Goal: Information Seeking & Learning: Find specific page/section

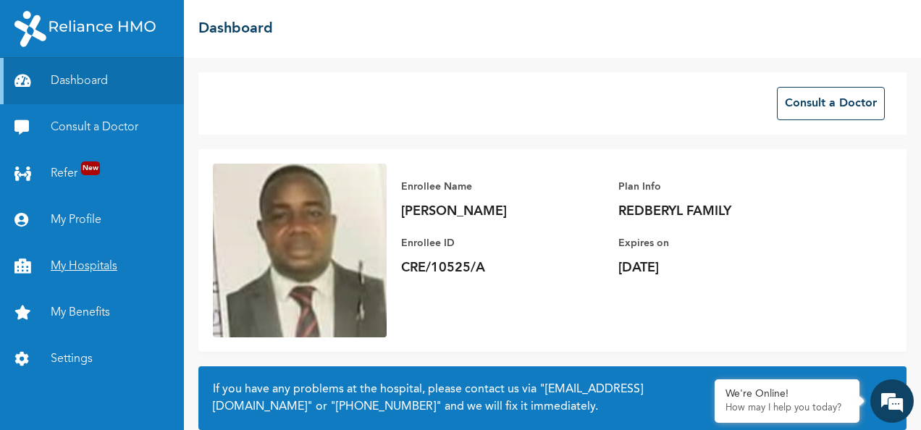
click at [98, 268] on link "My Hospitals" at bounding box center [92, 266] width 184 height 46
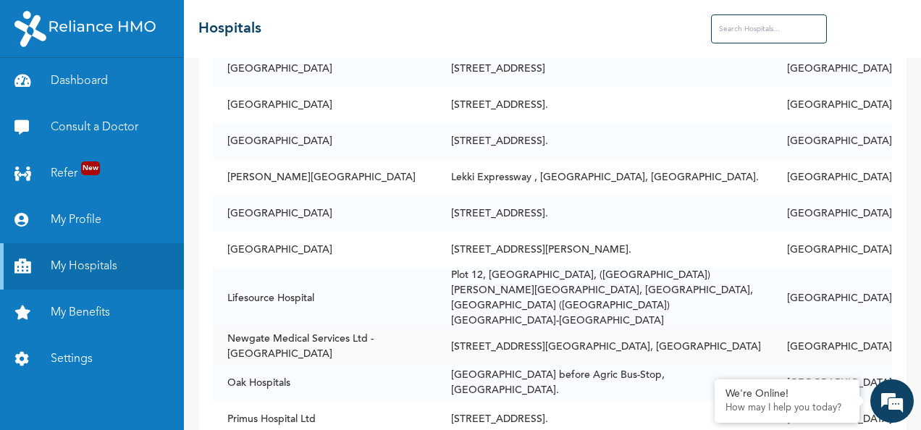
scroll to position [507, 0]
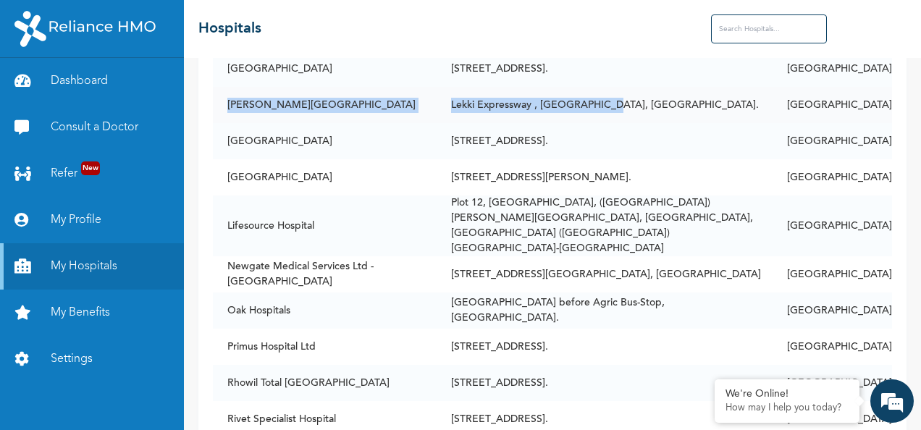
drag, startPoint x: 229, startPoint y: 108, endPoint x: 673, endPoint y: 120, distance: 444.1
click at [673, 120] on tr "[PERSON_NAME][GEOGRAPHIC_DATA] [GEOGRAPHIC_DATA] , [GEOGRAPHIC_DATA], [GEOGRAPH…" at bounding box center [552, 105] width 679 height 36
copy tr "[PERSON_NAME][GEOGRAPHIC_DATA] [GEOGRAPHIC_DATA] , [GEOGRAPHIC_DATA], [GEOGRAPH…"
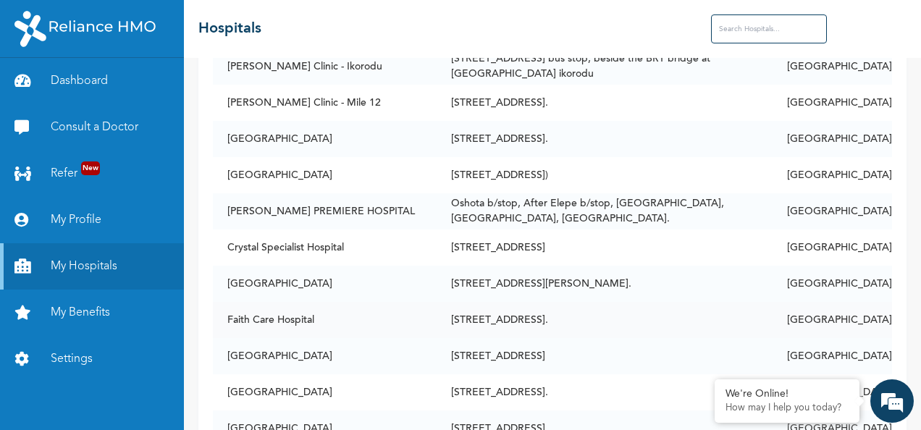
scroll to position [145, 0]
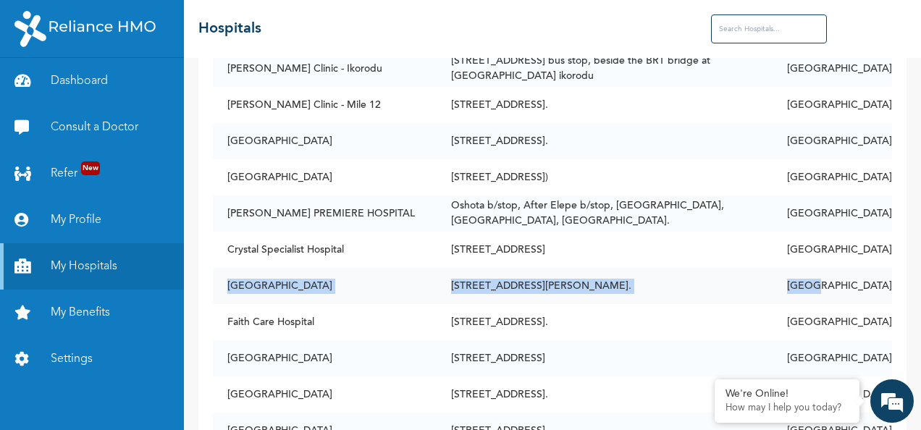
drag, startPoint x: 230, startPoint y: 287, endPoint x: 868, endPoint y: 272, distance: 638.2
click at [868, 272] on tr "Divine Medical Centre [STREET_ADDRESS][PERSON_NAME]. [GEOGRAPHIC_DATA]" at bounding box center [552, 286] width 679 height 36
copy tr "Divine Medical Centre [STREET_ADDRESS][PERSON_NAME]. [GEOGRAPHIC_DATA]"
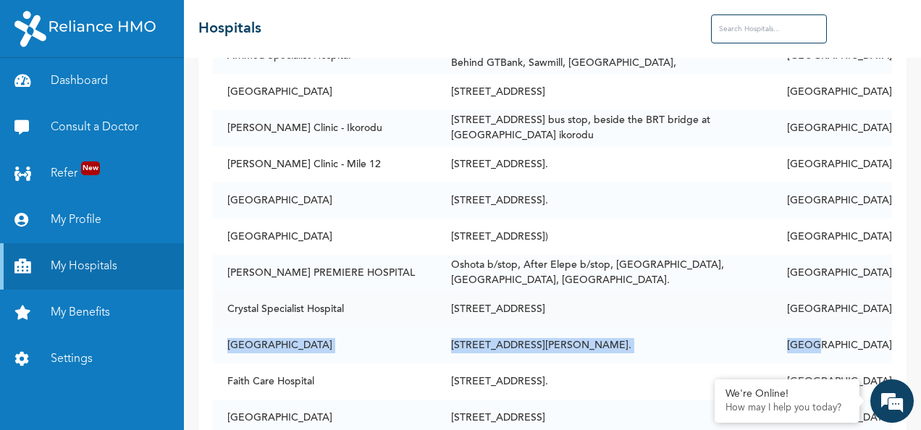
scroll to position [72, 0]
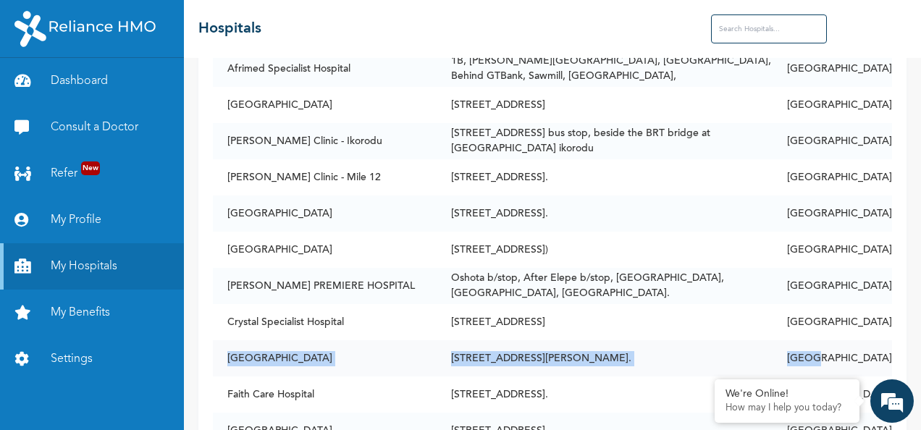
copy tr "Divine Medical Centre [STREET_ADDRESS][PERSON_NAME]. [GEOGRAPHIC_DATA]"
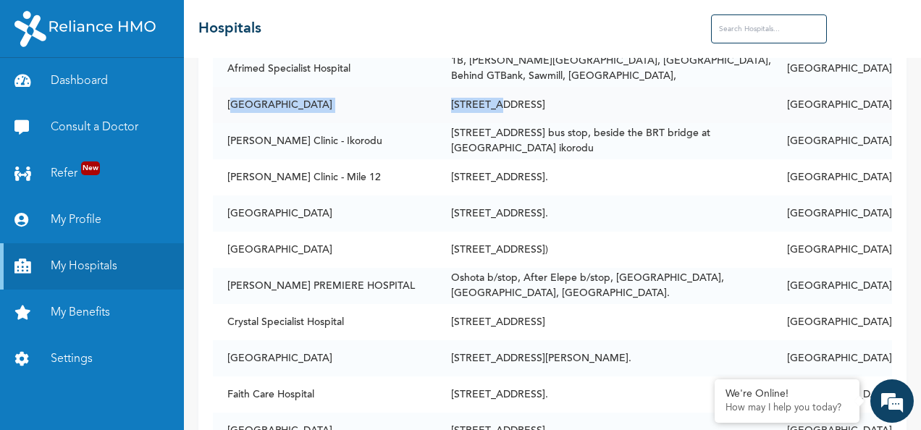
drag, startPoint x: 234, startPoint y: 107, endPoint x: 513, endPoint y: 107, distance: 279.6
click at [513, 107] on tr "First City Hospital [STREET_ADDRESS]" at bounding box center [552, 105] width 679 height 36
click at [277, 86] on td "Afrimed Specialist Hospital" at bounding box center [325, 69] width 224 height 36
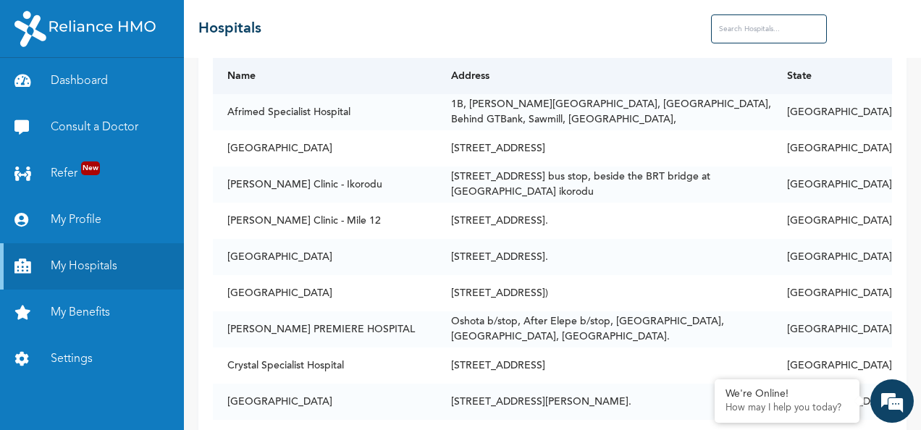
scroll to position [0, 0]
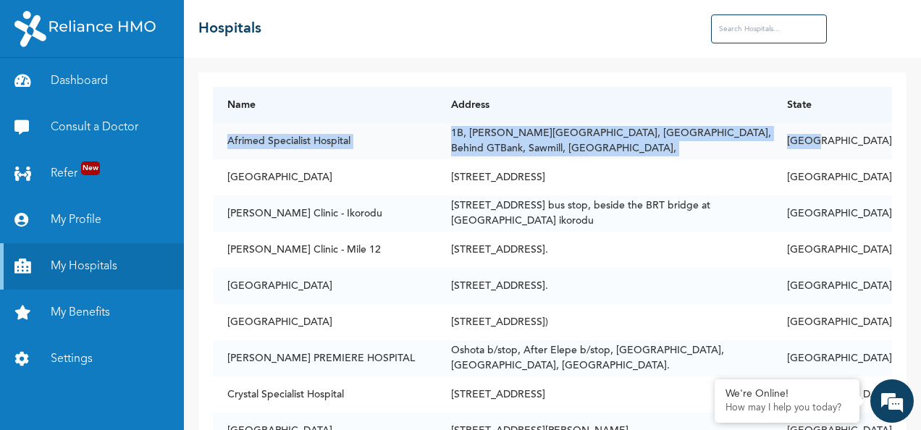
drag, startPoint x: 229, startPoint y: 140, endPoint x: 863, endPoint y: 135, distance: 634.5
click at [863, 135] on tr "Afrimed Specialist Hospital [STREET_ADDRESS][PERSON_NAME], Behind GTBank, Sawmi…" at bounding box center [552, 141] width 679 height 36
copy tr "Afrimed Specialist Hospital [STREET_ADDRESS][PERSON_NAME], Behind GTBank, Sawmi…"
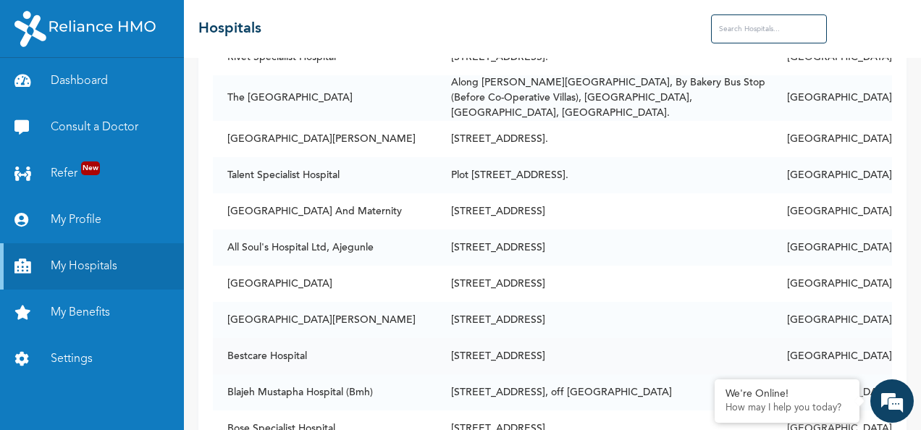
scroll to position [942, 0]
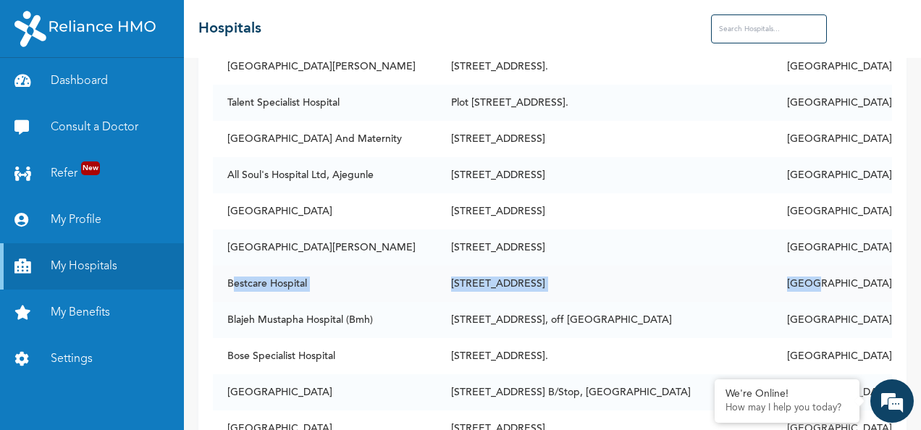
drag, startPoint x: 231, startPoint y: 249, endPoint x: 860, endPoint y: 248, distance: 629.4
click at [860, 266] on tr "Bestcare Hospital [STREET_ADDRESS]" at bounding box center [552, 284] width 679 height 36
copy tr "estcare Hospital [STREET_ADDRESS]"
click at [763, 266] on td "[STREET_ADDRESS]" at bounding box center [605, 284] width 336 height 36
click at [643, 266] on td "[STREET_ADDRESS]" at bounding box center [605, 284] width 336 height 36
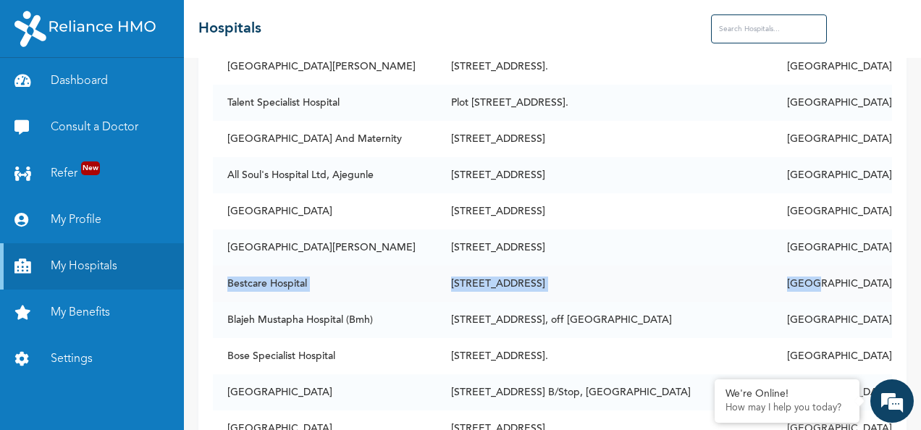
drag, startPoint x: 868, startPoint y: 251, endPoint x: 222, endPoint y: 249, distance: 646.7
click at [224, 266] on tr "Bestcare Hospital [STREET_ADDRESS]" at bounding box center [552, 284] width 679 height 36
copy tr "Bestcare Hospital [STREET_ADDRESS]"
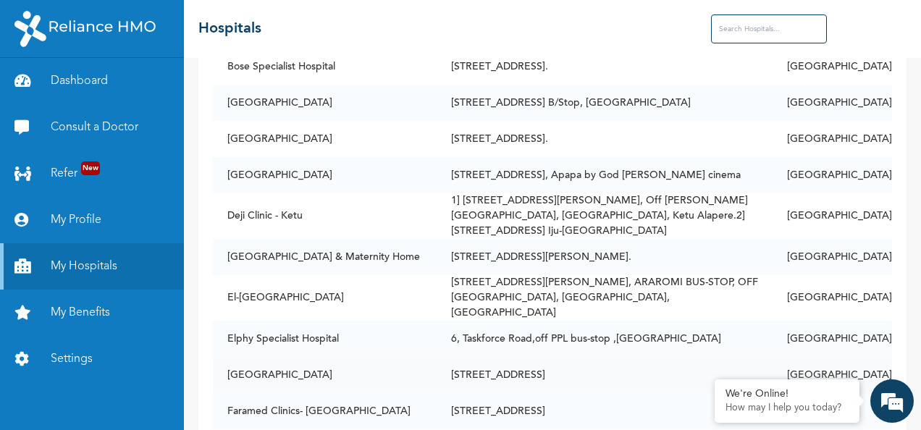
scroll to position [1376, 0]
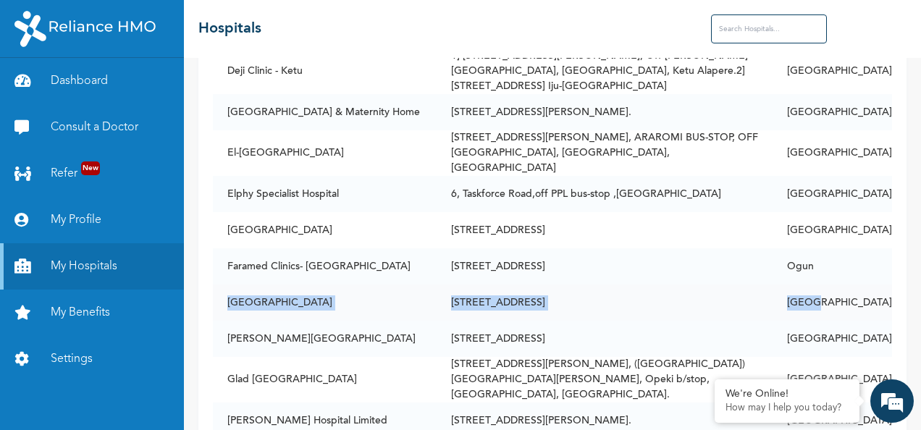
drag, startPoint x: 229, startPoint y: 253, endPoint x: 871, endPoint y: 234, distance: 642.7
click at [871, 285] on tr "[GEOGRAPHIC_DATA][STREET_ADDRESS][GEOGRAPHIC_DATA]" at bounding box center [552, 303] width 679 height 36
copy tr "[GEOGRAPHIC_DATA][STREET_ADDRESS][GEOGRAPHIC_DATA]"
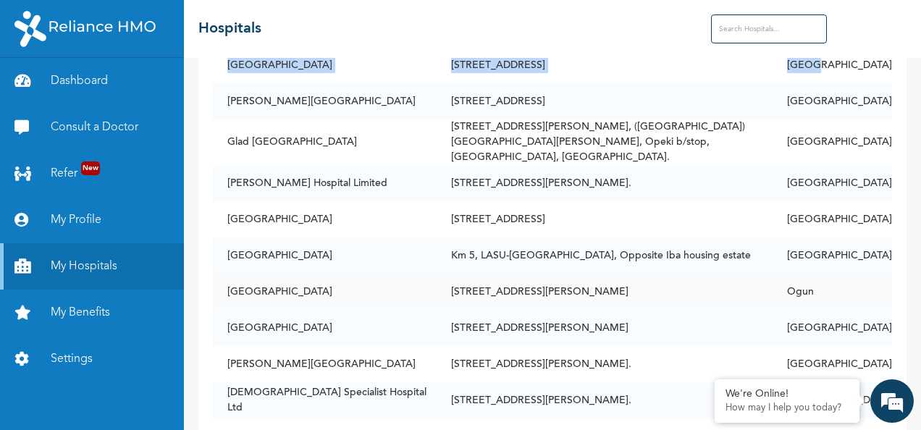
scroll to position [1666, 0]
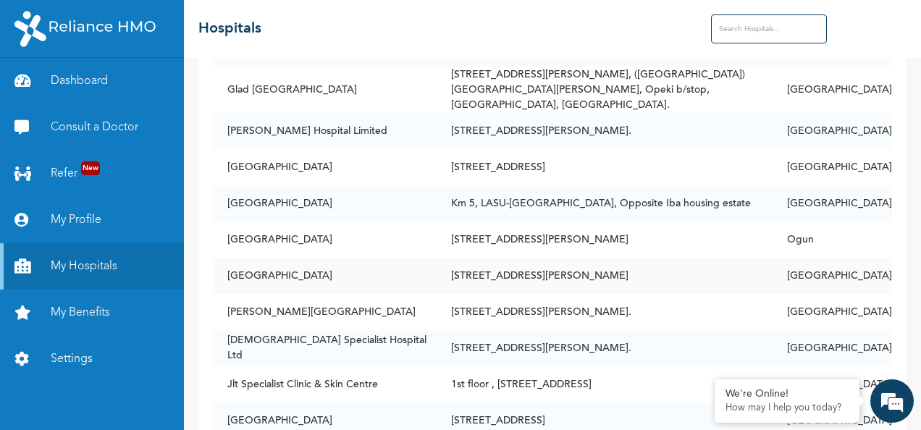
click at [232, 258] on td "[GEOGRAPHIC_DATA]" at bounding box center [325, 276] width 224 height 36
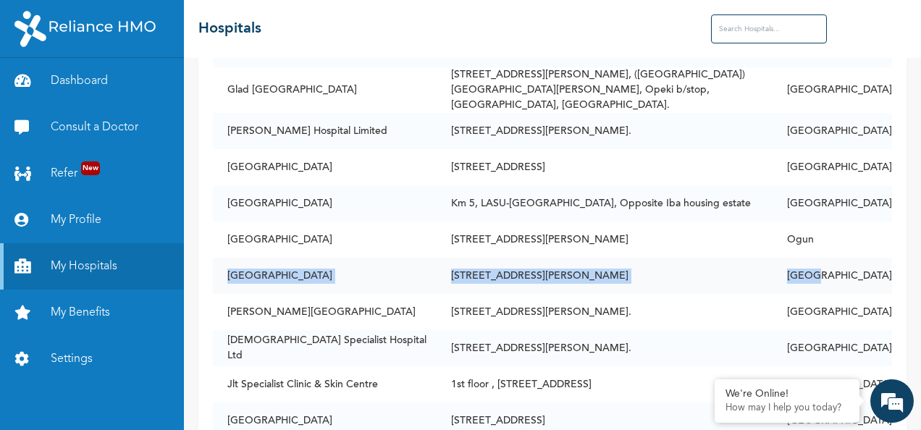
drag, startPoint x: 229, startPoint y: 209, endPoint x: 870, endPoint y: 213, distance: 641.0
click at [870, 258] on tr "Ikeja Medical Centre [STREET_ADDRESS][PERSON_NAME]" at bounding box center [552, 276] width 679 height 36
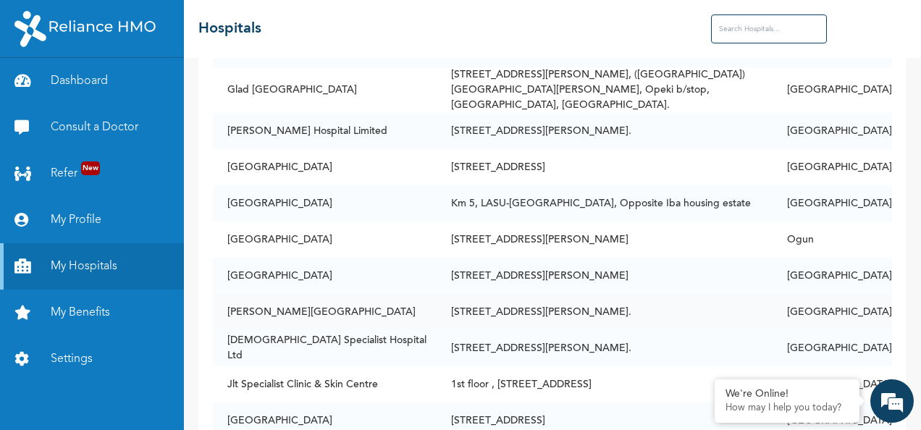
drag, startPoint x: 561, startPoint y: 214, endPoint x: 448, endPoint y: 233, distance: 115.4
click at [437, 294] on td "[PERSON_NAME][GEOGRAPHIC_DATA]" at bounding box center [325, 312] width 224 height 36
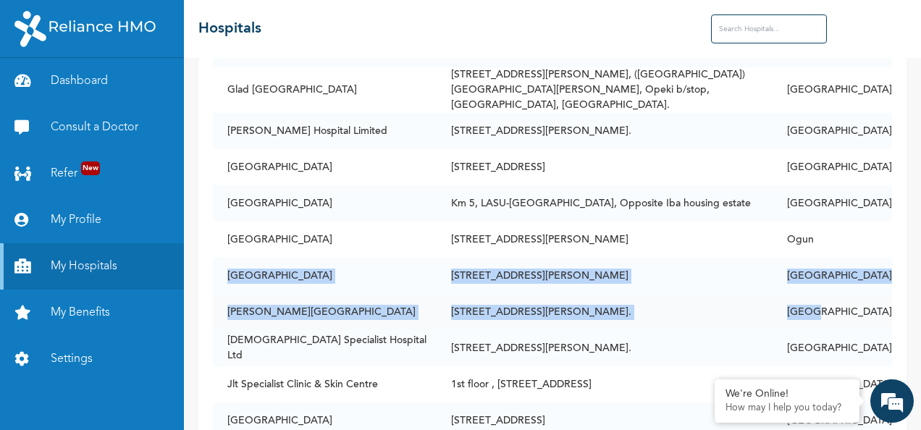
drag, startPoint x: 228, startPoint y: 210, endPoint x: 871, endPoint y: 240, distance: 643.1
copy tbody "Ikeja Medical Centre [STREET_ADDRESS][PERSON_NAME] [PERSON_NAME] Hospital [STRE…"
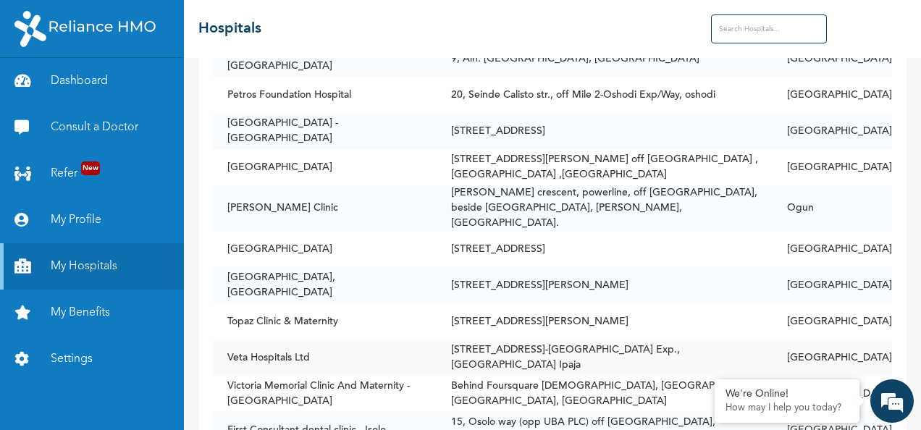
scroll to position [2390, 0]
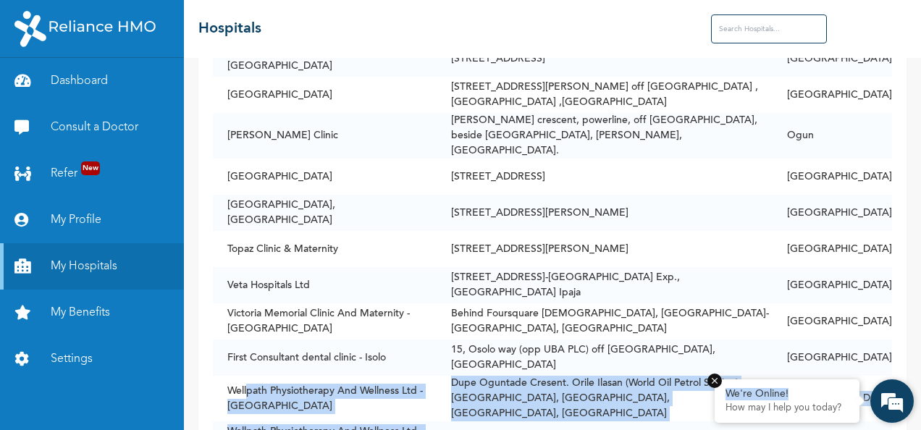
drag, startPoint x: 265, startPoint y: 356, endPoint x: 799, endPoint y: 393, distance: 535.0
click at [799, 393] on body "Dashboard Consult a Doctor Refer New My Profile My Hospitals My Benefits Settin…" at bounding box center [460, 215] width 921 height 430
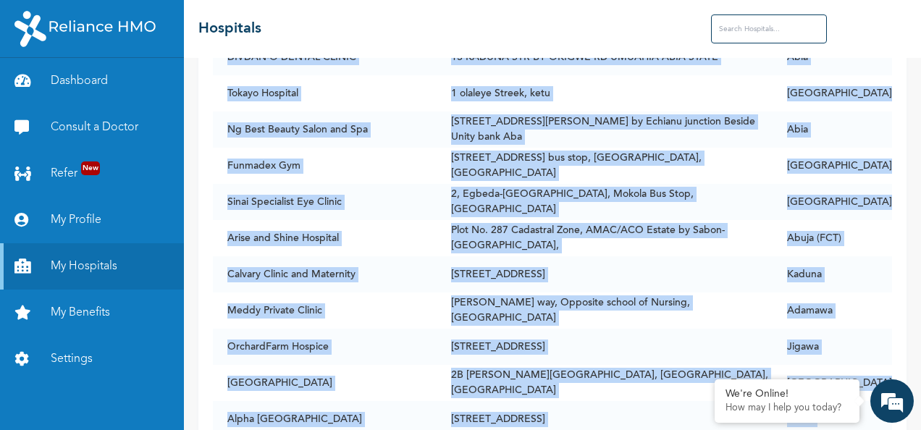
scroll to position [39724, 0]
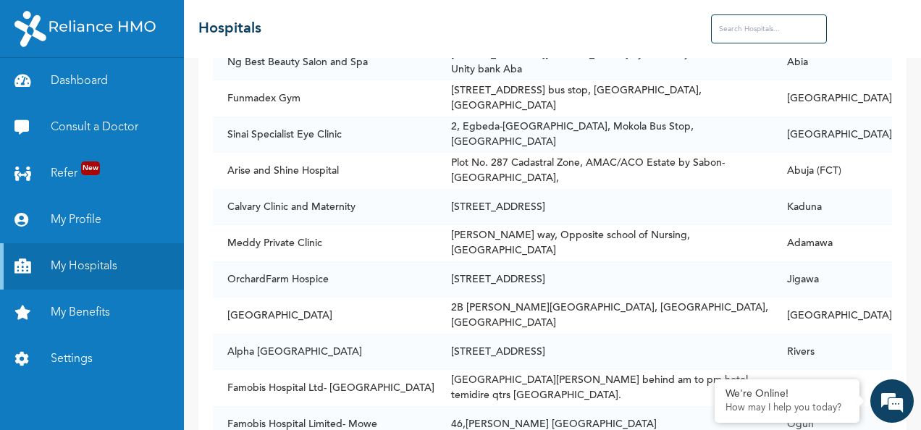
click at [743, 33] on input "text" at bounding box center [769, 28] width 116 height 29
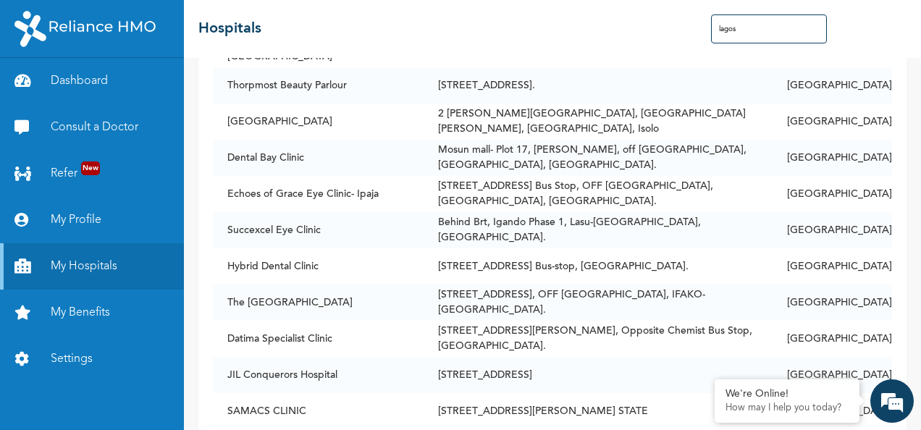
scroll to position [19632, 0]
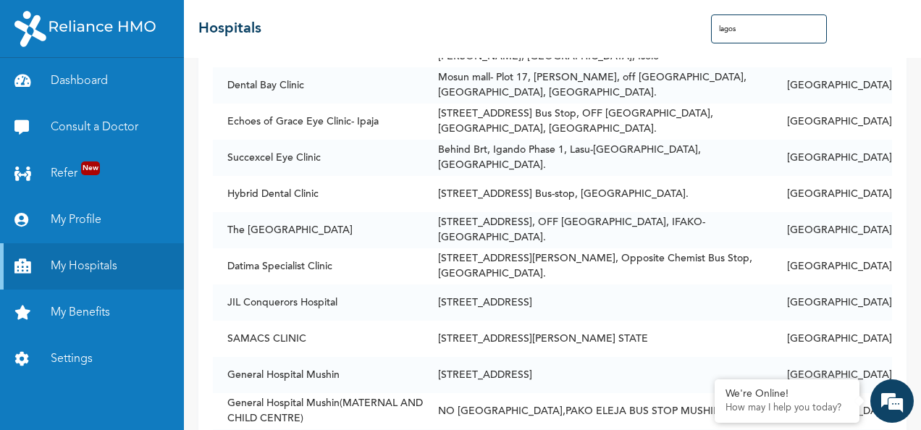
drag, startPoint x: 230, startPoint y: 154, endPoint x: 880, endPoint y: 152, distance: 649.6
copy tr "[GEOGRAPHIC_DATA][STREET_ADDRESS][GEOGRAPHIC_DATA]/[GEOGRAPHIC_DATA], [GEOGRAPH…"
drag, startPoint x: 227, startPoint y: 79, endPoint x: 739, endPoint y: 86, distance: 511.4
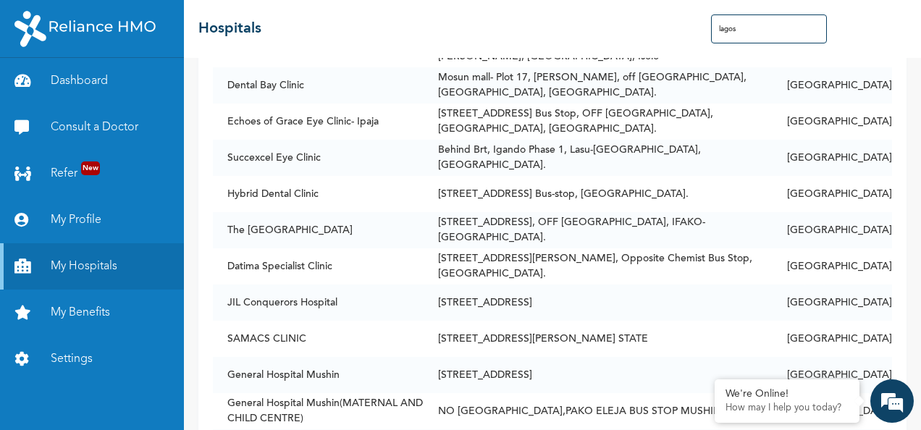
copy tr "[PERSON_NAME] and [PERSON_NAME] Memorial Clinic - [GEOGRAPHIC_DATA] [STREET_ADD…"
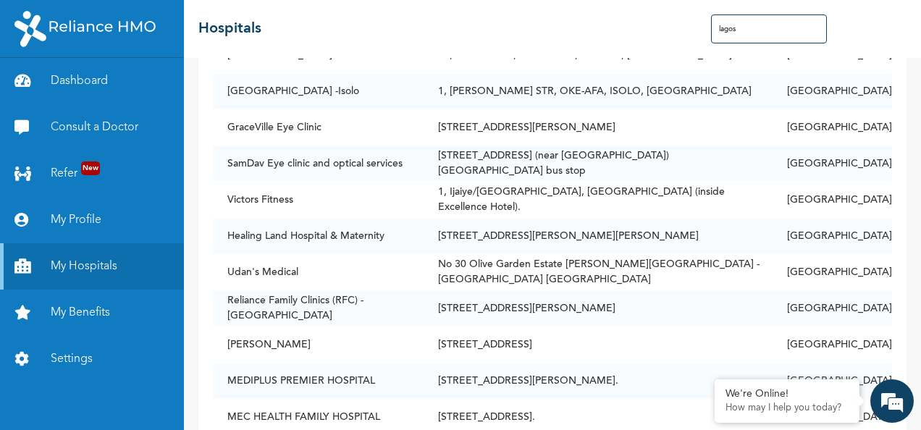
scroll to position [10289, 0]
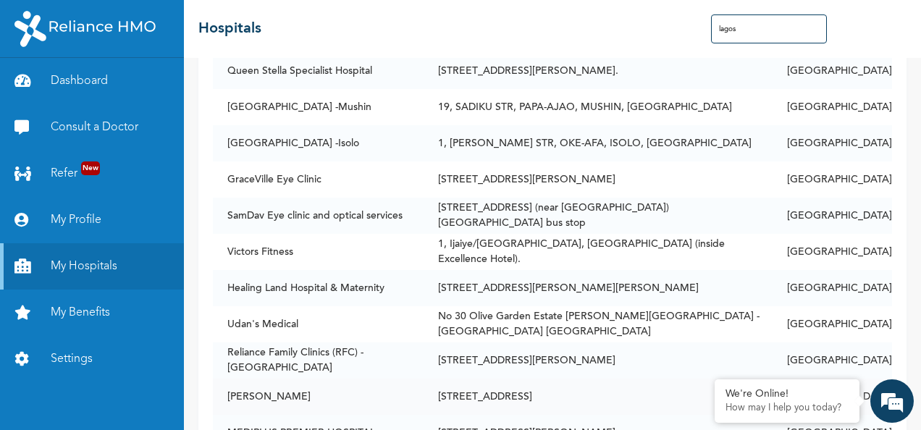
drag, startPoint x: 228, startPoint y: 142, endPoint x: 730, endPoint y: 172, distance: 502.8
click at [730, 172] on tbody "[GEOGRAPHIC_DATA][STREET_ADDRESS][PERSON_NAME][GEOGRAPHIC_DATA], Behind GTBank,…" at bounding box center [552, 7] width 679 height 20346
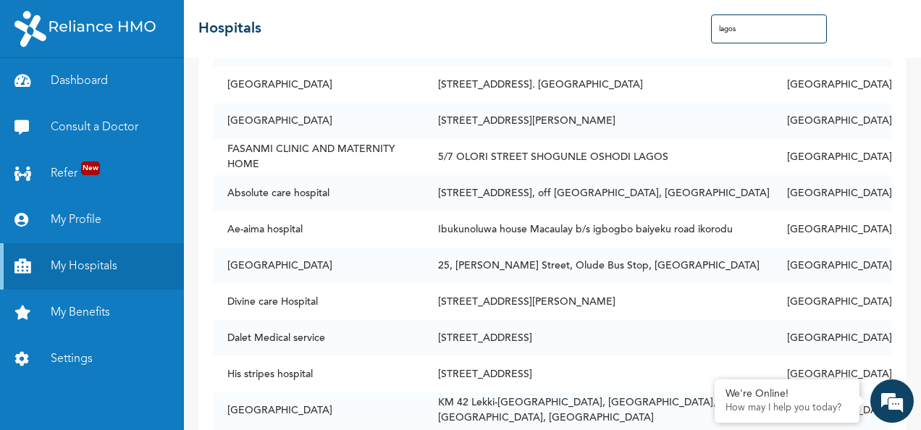
scroll to position [12462, 0]
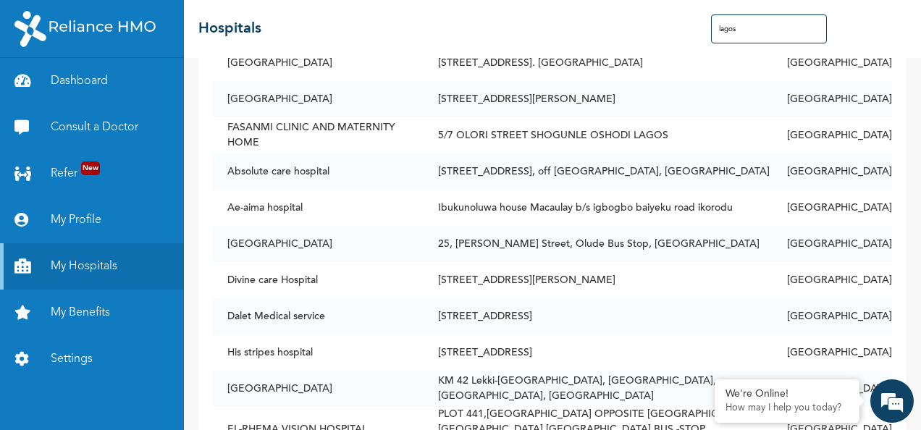
drag, startPoint x: 678, startPoint y: 295, endPoint x: 731, endPoint y: 294, distance: 53.6
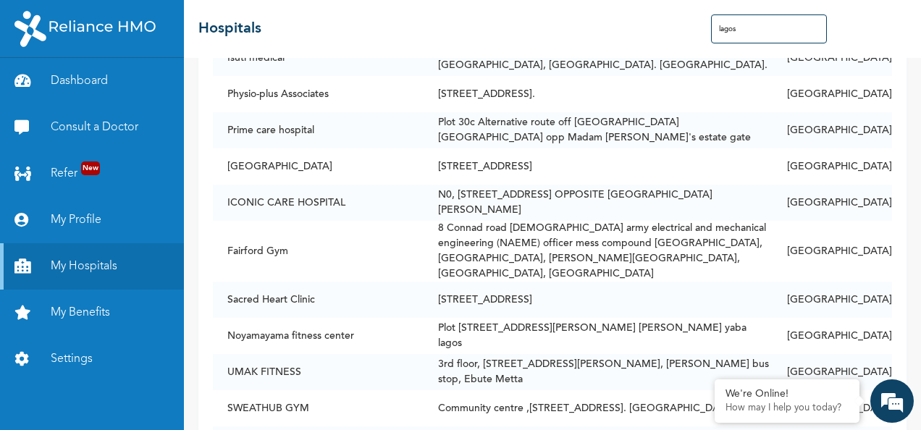
scroll to position [12896, 0]
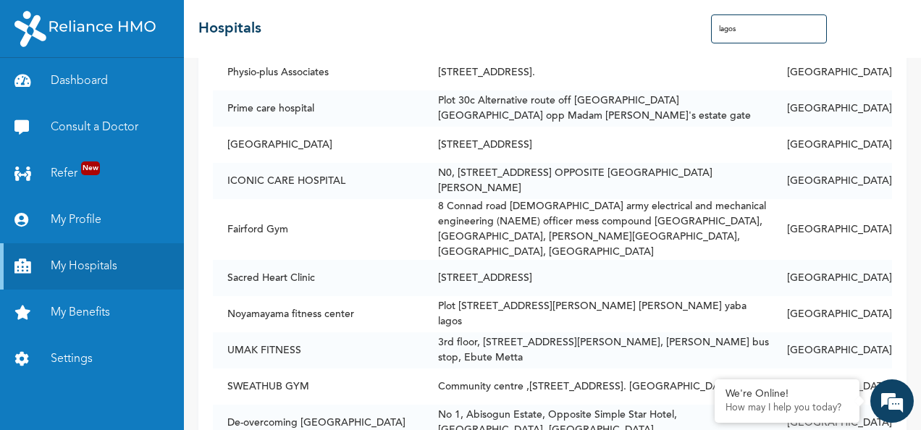
drag, startPoint x: 229, startPoint y: 296, endPoint x: 825, endPoint y: 312, distance: 596.3
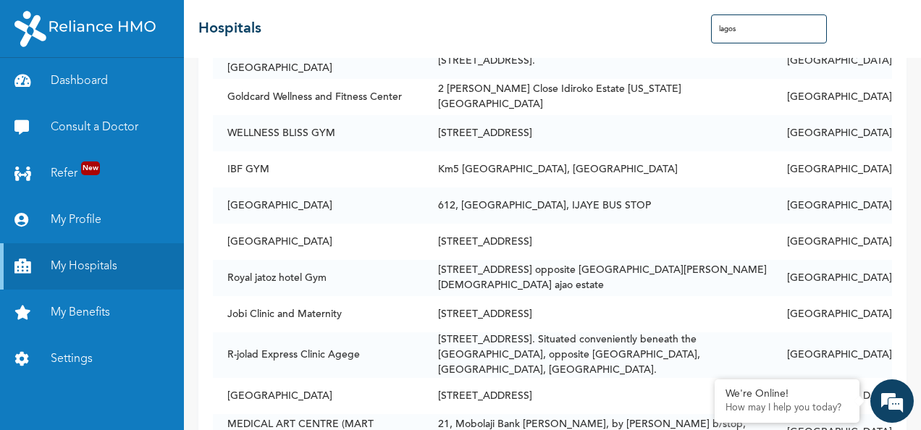
scroll to position [13621, 0]
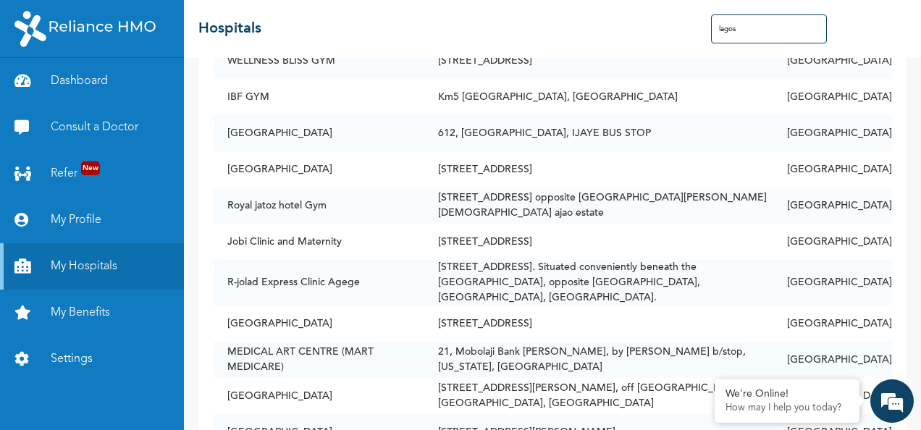
drag, startPoint x: 602, startPoint y: 295, endPoint x: 225, endPoint y: 293, distance: 376.6
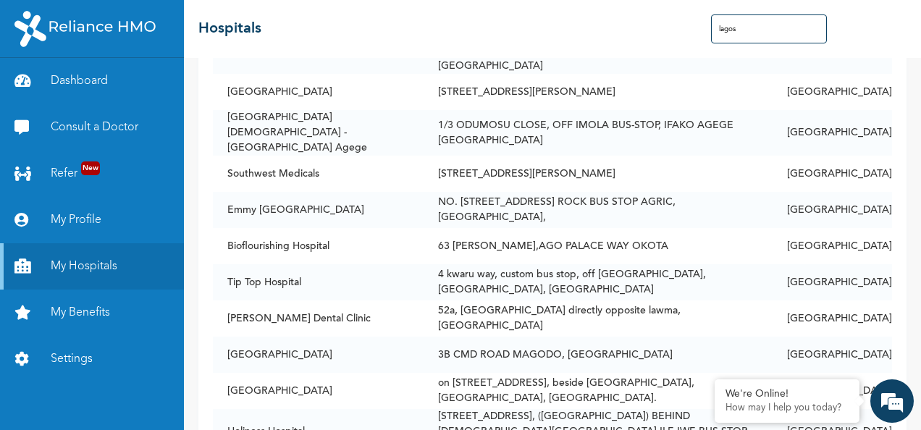
scroll to position [15576, 0]
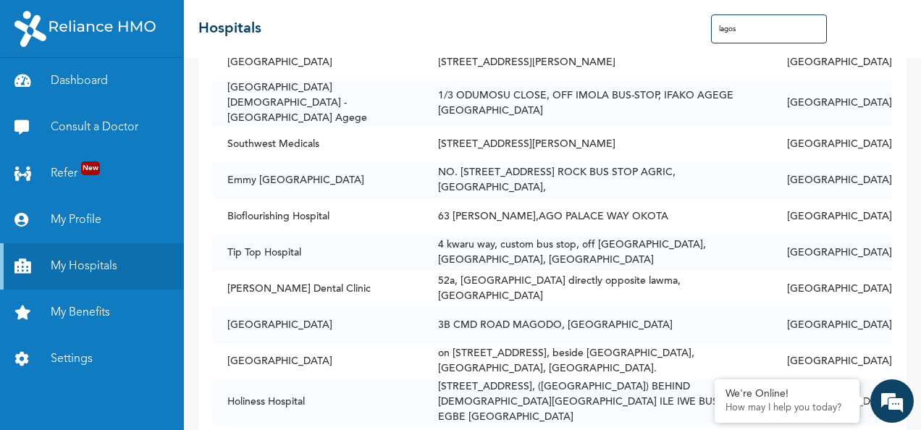
drag, startPoint x: 228, startPoint y: 230, endPoint x: 736, endPoint y: 241, distance: 507.8
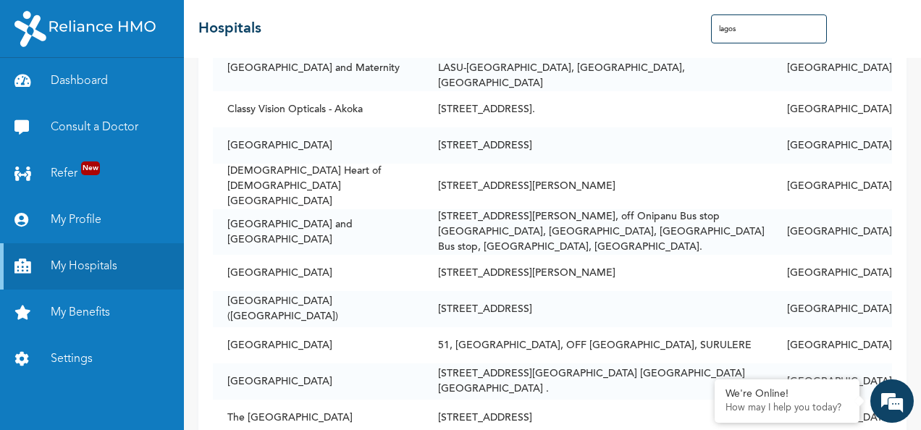
scroll to position [16590, 0]
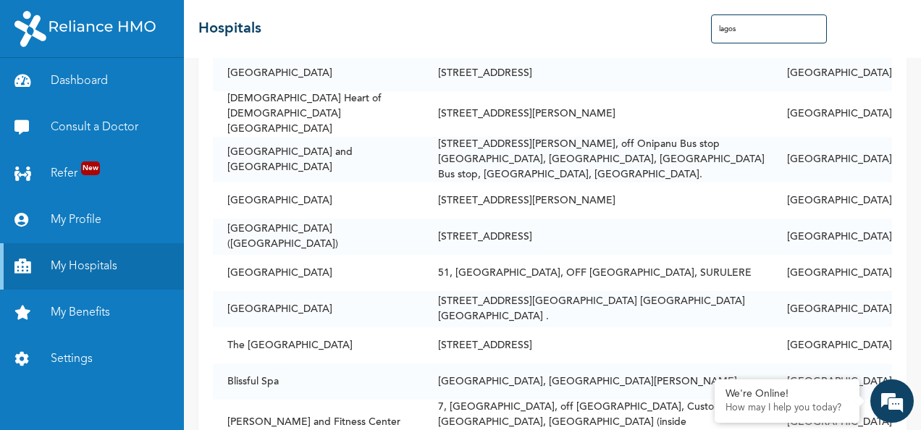
drag, startPoint x: 229, startPoint y: 228, endPoint x: 704, endPoint y: 261, distance: 476.3
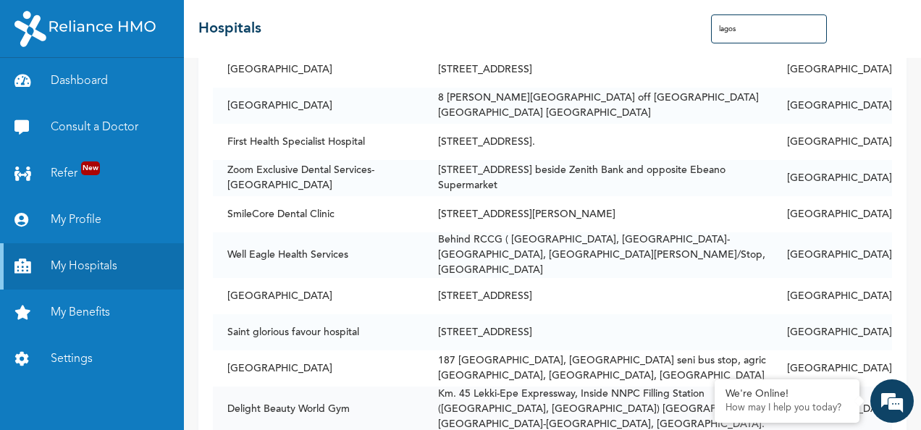
scroll to position [17025, 0]
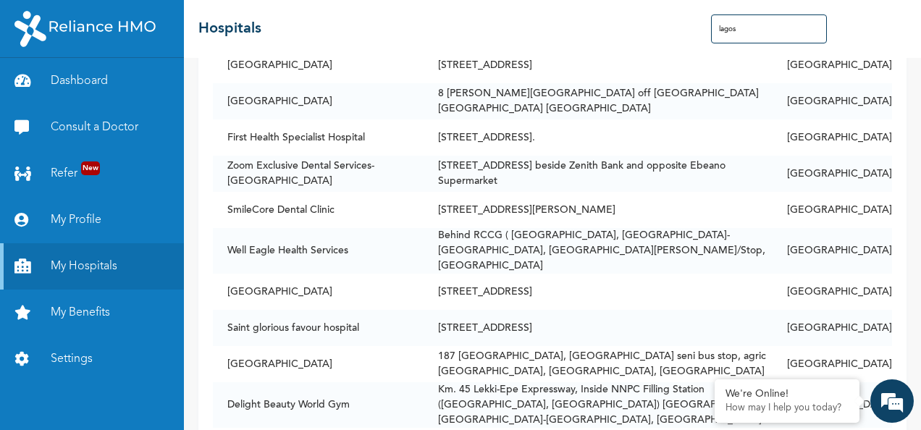
drag, startPoint x: 231, startPoint y: 118, endPoint x: 649, endPoint y: 127, distance: 418.0
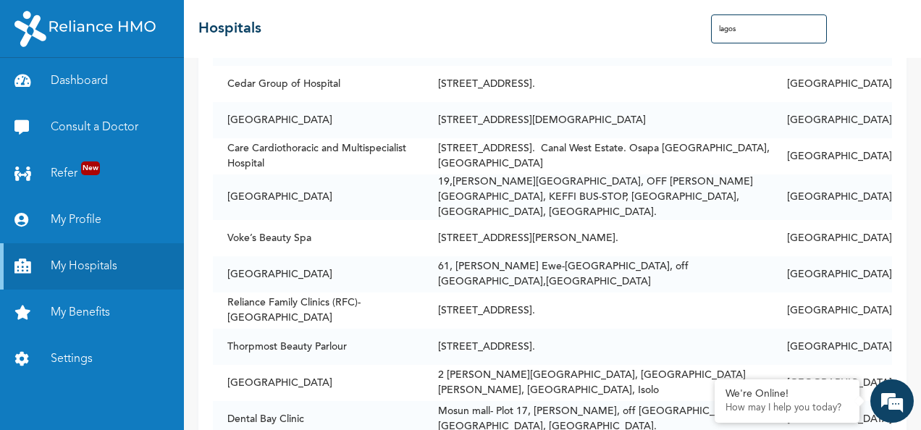
scroll to position [19270, 0]
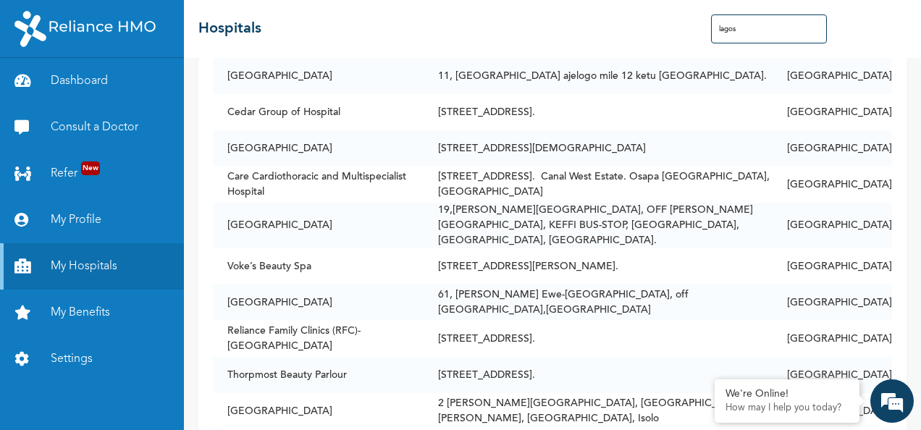
click at [798, 30] on input "lagos" at bounding box center [769, 28] width 116 height 29
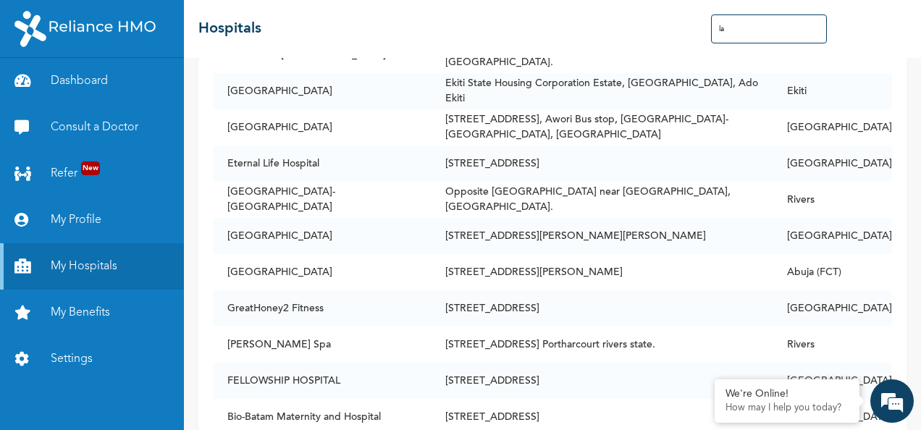
type input "l"
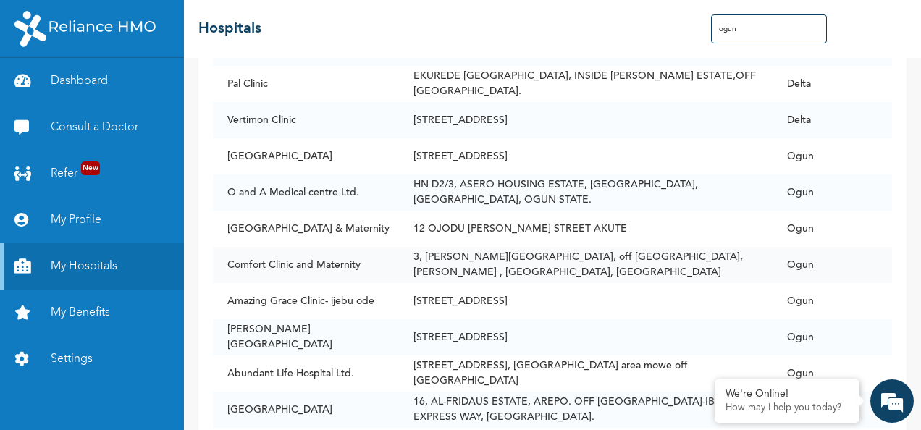
scroll to position [579, 0]
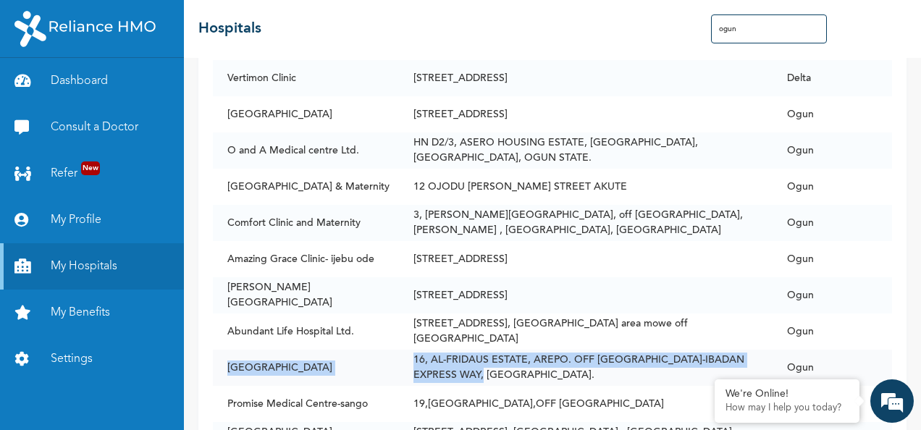
drag, startPoint x: 230, startPoint y: 361, endPoint x: 550, endPoint y: 362, distance: 320.1
click at [550, 362] on tr "[GEOGRAPHIC_DATA] 16, AL-FRIDAUS ESTATE, [GEOGRAPHIC_DATA]. OFF [GEOGRAPHIC_DAT…" at bounding box center [552, 368] width 679 height 36
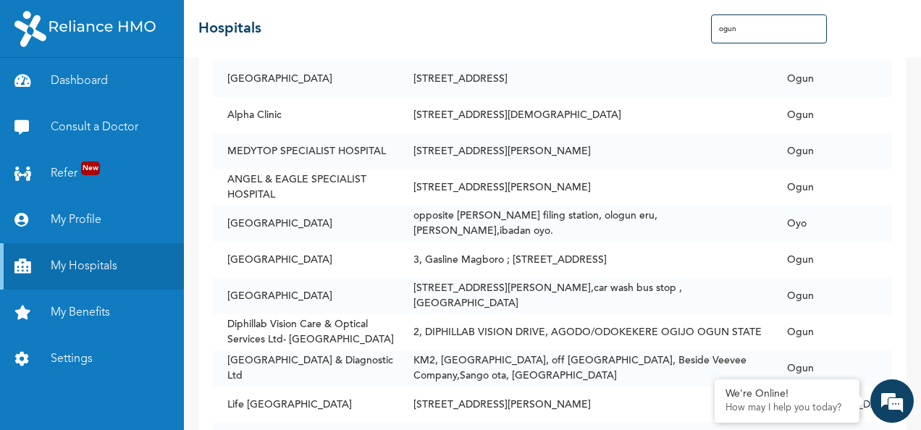
scroll to position [1014, 0]
drag, startPoint x: 227, startPoint y: 246, endPoint x: 729, endPoint y: 242, distance: 501.2
click at [729, 242] on tr "[GEOGRAPHIC_DATA] 3, [GEOGRAPHIC_DATA] ; [STREET_ADDRESS], [GEOGRAPHIC_DATA]" at bounding box center [552, 259] width 679 height 36
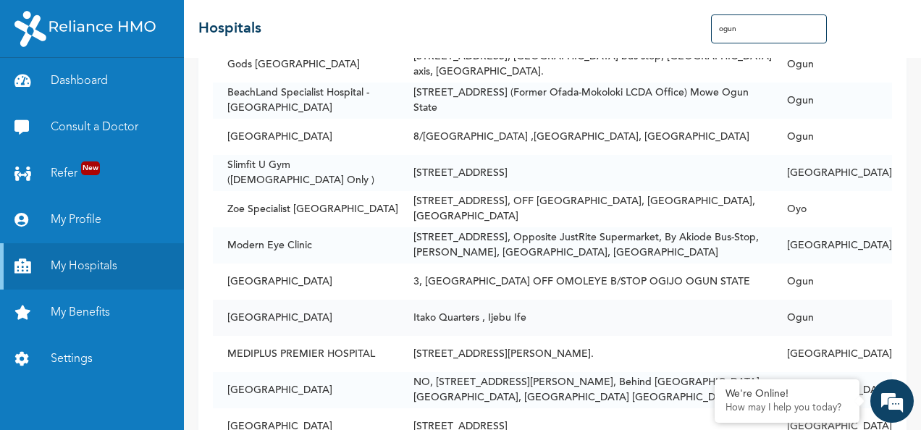
scroll to position [2100, 0]
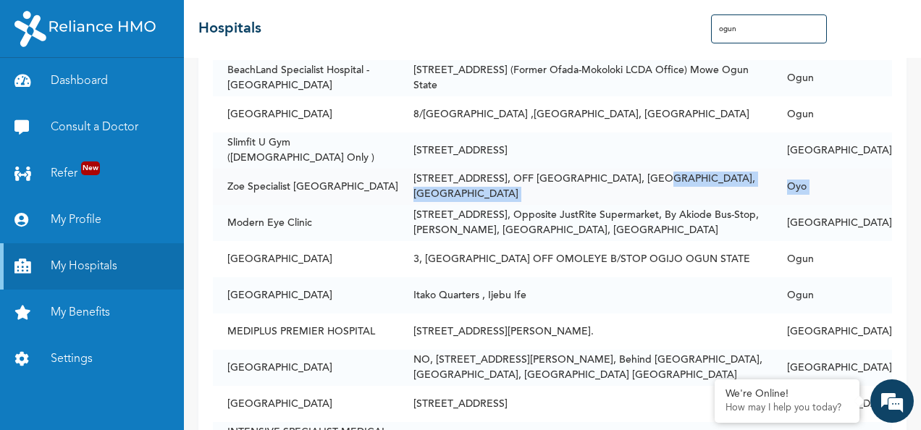
drag, startPoint x: 227, startPoint y: 209, endPoint x: 710, endPoint y: 190, distance: 484.2
click at [710, 190] on tbody "[GEOGRAPHIC_DATA], LSDPC MEDIUM HOUSING ESTATE, [GEOGRAPHIC_DATA], [GEOGRAPHIC_…" at bounding box center [552, 368] width 679 height 4690
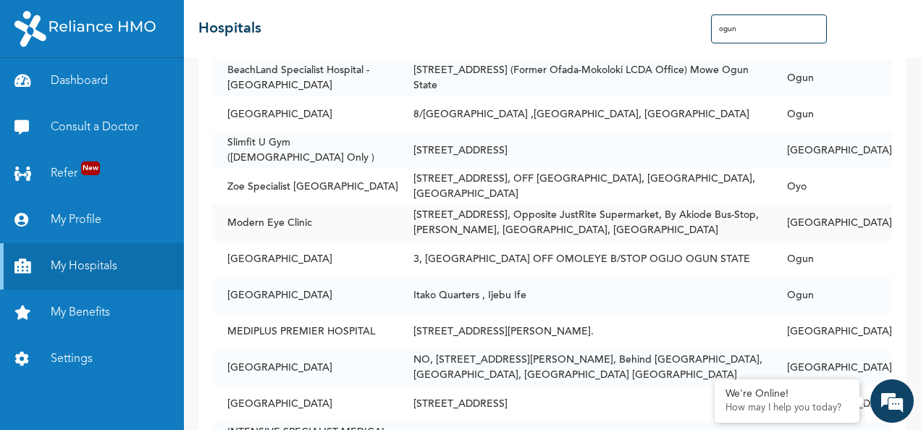
drag, startPoint x: 710, startPoint y: 190, endPoint x: 665, endPoint y: 220, distance: 54.8
click at [665, 220] on td "[STREET_ADDRESS], Opposite JustRite Supermarket, By Akiode Bus-Stop, [PERSON_NA…" at bounding box center [586, 223] width 374 height 36
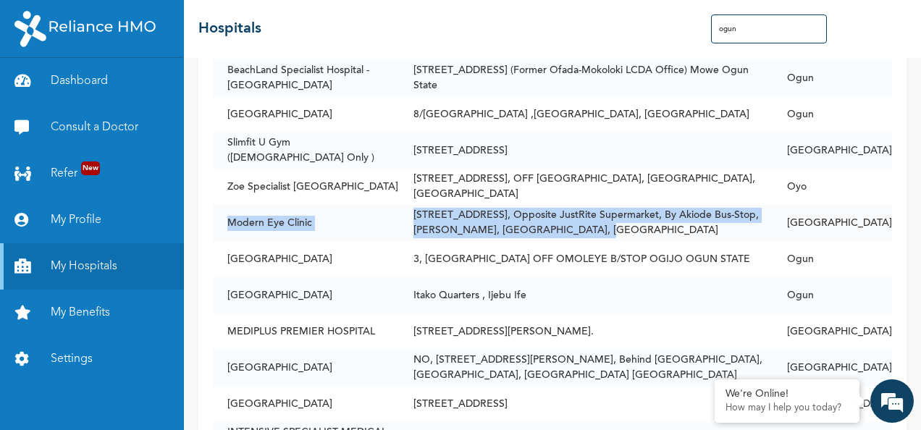
drag, startPoint x: 597, startPoint y: 224, endPoint x: 216, endPoint y: 214, distance: 381.8
click at [216, 214] on tr "Modern Eye Clinic [STREET_ADDRESS], Opposite JustRite Supermarket, By Akiode Bu…" at bounding box center [552, 223] width 679 height 36
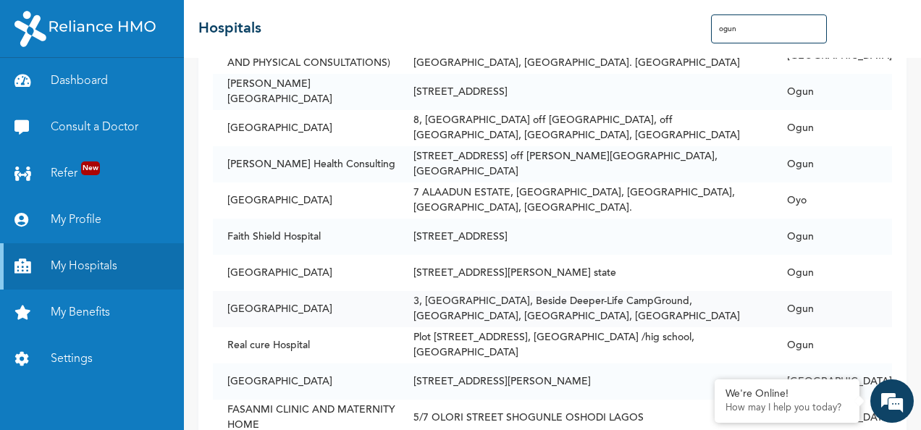
scroll to position [2535, 0]
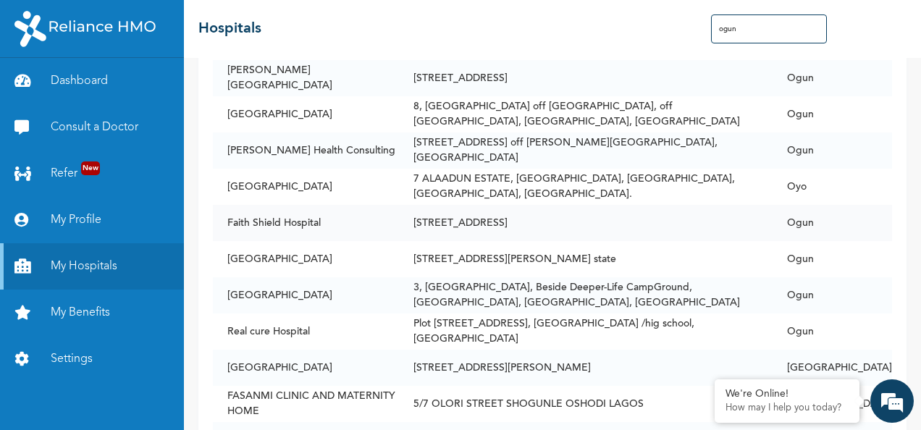
drag, startPoint x: 227, startPoint y: 214, endPoint x: 794, endPoint y: 212, distance: 567.1
click at [794, 212] on tr "[GEOGRAPHIC_DATA] [STREET_ADDRESS]" at bounding box center [552, 223] width 679 height 36
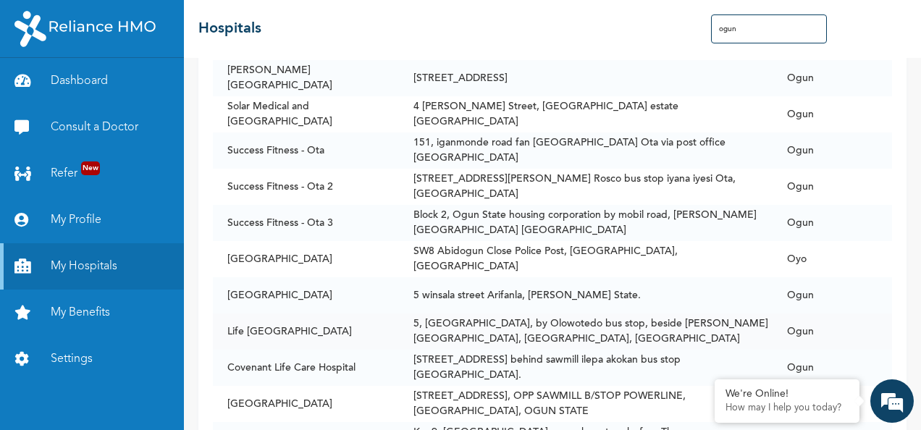
scroll to position [3694, 0]
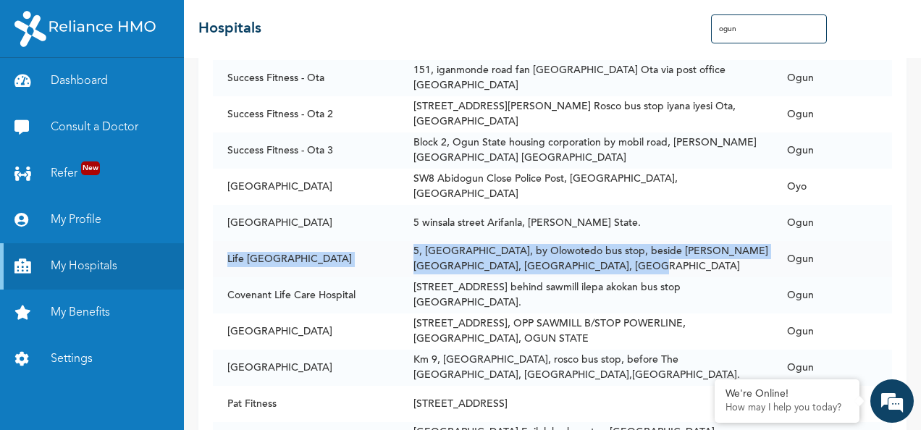
drag, startPoint x: 228, startPoint y: 249, endPoint x: 615, endPoint y: 251, distance: 386.7
click at [615, 251] on tr "[GEOGRAPHIC_DATA][STREET_ADDRESS], by Olowotedo bus stop, beside [PERSON_NAME][…" at bounding box center [552, 259] width 679 height 36
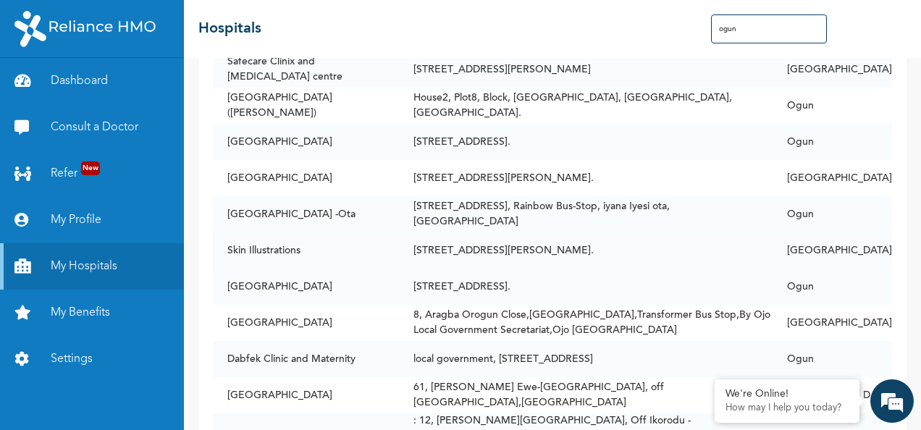
scroll to position [4259, 0]
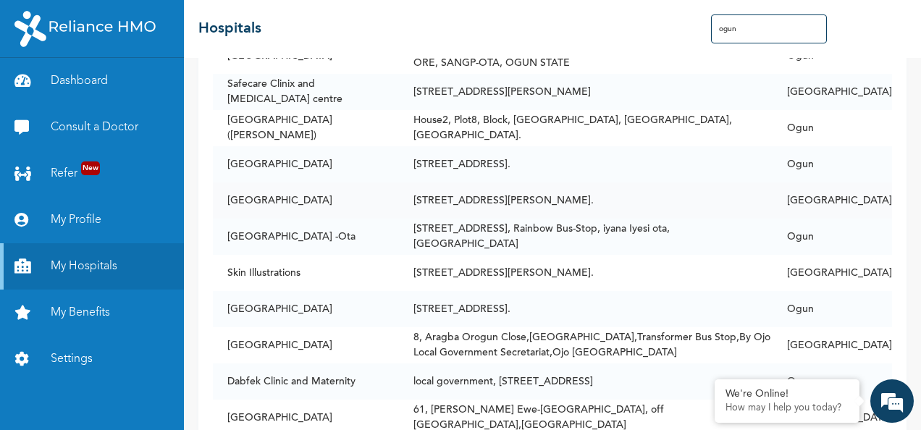
drag, startPoint x: 230, startPoint y: 190, endPoint x: 681, endPoint y: 192, distance: 450.5
click at [681, 192] on tr "Hotel Royale Gym [STREET_ADDRESS][PERSON_NAME]. [GEOGRAPHIC_DATA]" at bounding box center [552, 201] width 679 height 36
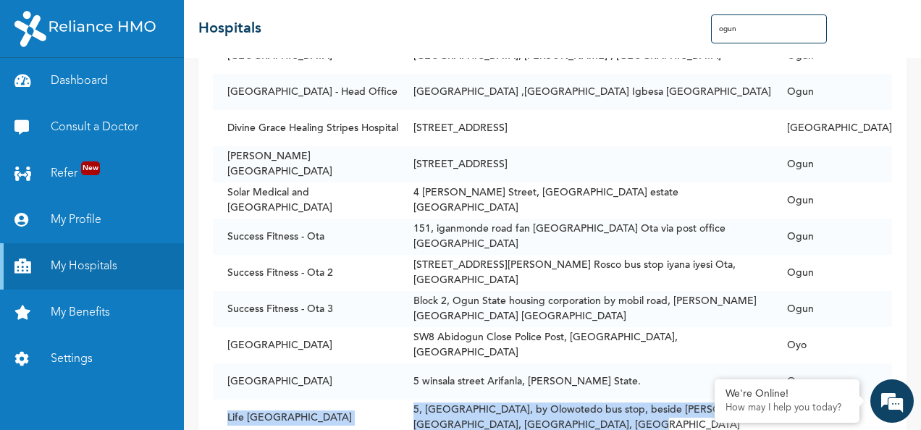
scroll to position [3463, 0]
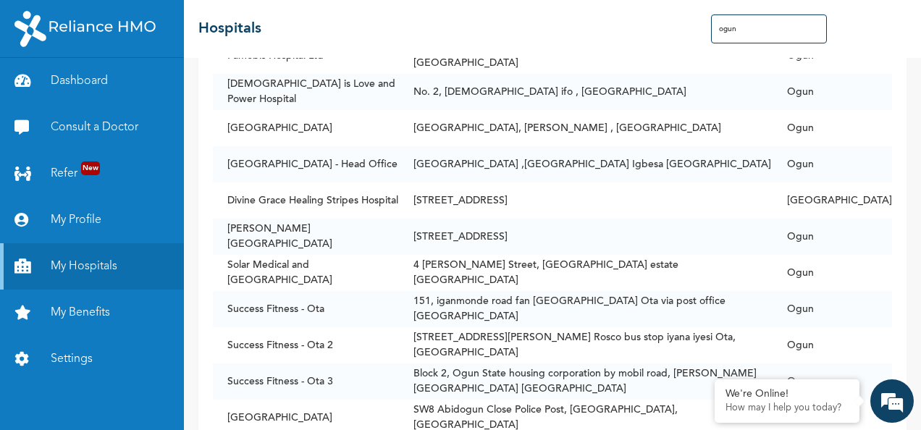
drag, startPoint x: 748, startPoint y: 29, endPoint x: 665, endPoint y: 32, distance: 83.3
click at [665, 32] on div "☰ Hospitals ogun" at bounding box center [552, 29] width 737 height 58
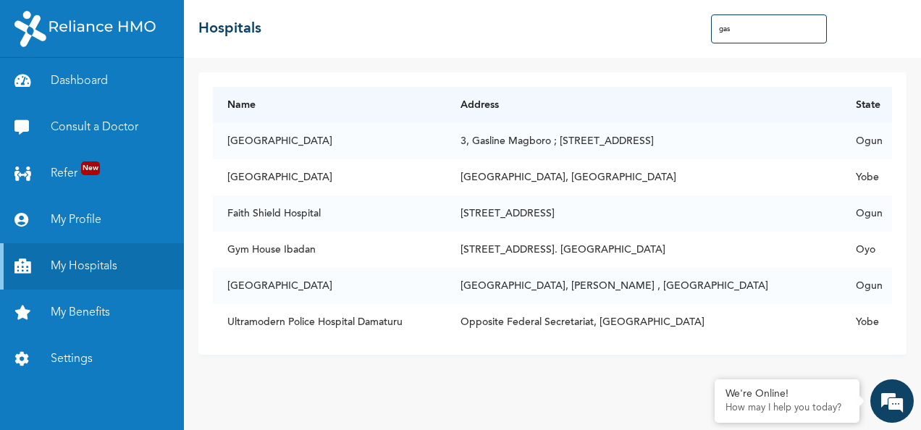
scroll to position [0, 0]
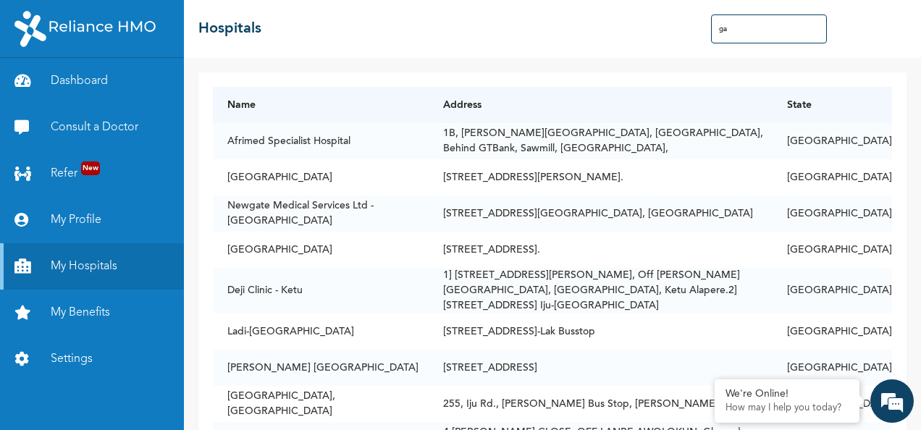
type input "g"
